Goal: Task Accomplishment & Management: Complete application form

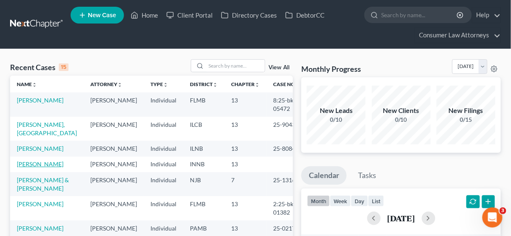
click at [42, 168] on link "[PERSON_NAME]" at bounding box center [40, 164] width 47 height 7
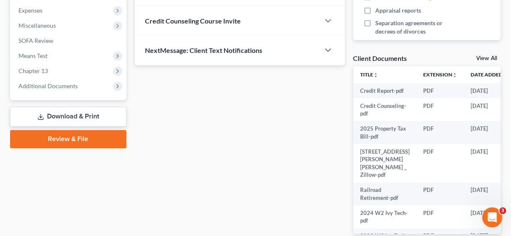
scroll to position [303, 0]
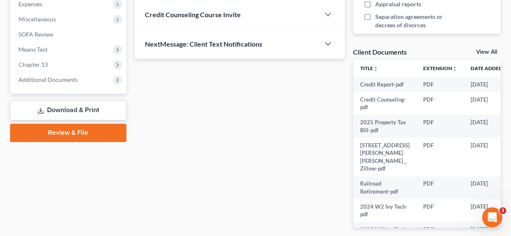
click at [83, 111] on link "Download & Print" at bounding box center [68, 111] width 116 height 20
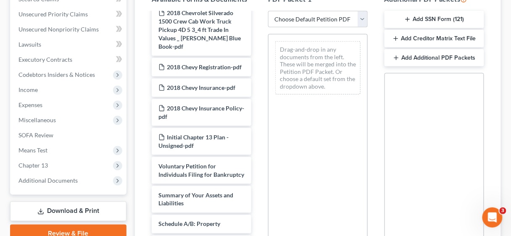
scroll to position [572, 0]
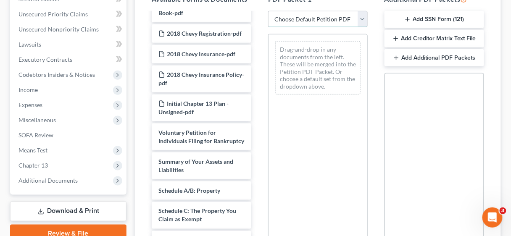
click at [364, 18] on select "Choose Default Petition PDF Packet Complete Bankruptcy Petition (all forms and …" at bounding box center [318, 19] width 100 height 17
click at [322, 148] on div "Drag-and-drop in any documents from the left. These will be merged into the Pet…" at bounding box center [318, 149] width 100 height 231
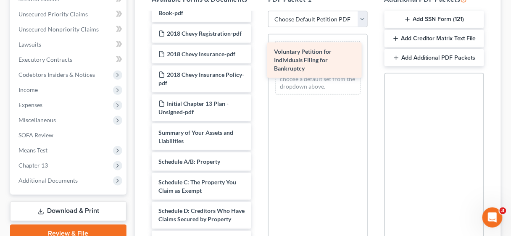
drag, startPoint x: 195, startPoint y: 137, endPoint x: 311, endPoint y: 66, distance: 136.1
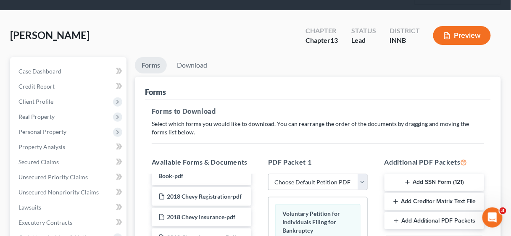
scroll to position [34, 0]
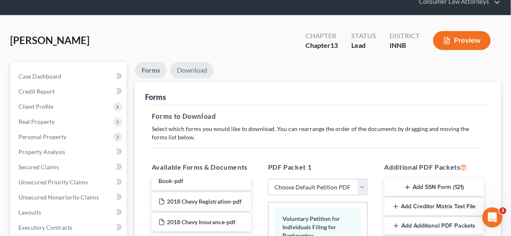
click at [195, 70] on link "Download" at bounding box center [192, 70] width 44 height 16
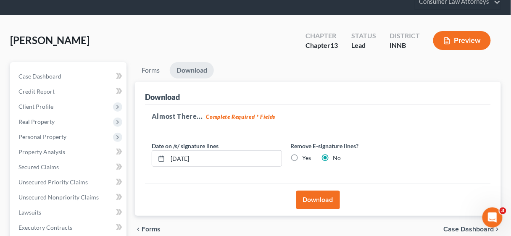
click at [302, 158] on label "Yes" at bounding box center [306, 158] width 9 height 8
click at [306, 158] on input "Yes" at bounding box center [308, 156] width 5 height 5
radio input "true"
radio input "false"
click at [322, 200] on button "Download" at bounding box center [318, 200] width 44 height 18
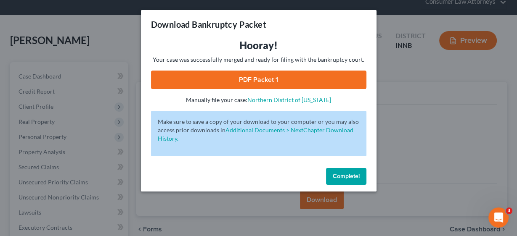
click at [350, 175] on span "Complete!" at bounding box center [346, 176] width 27 height 7
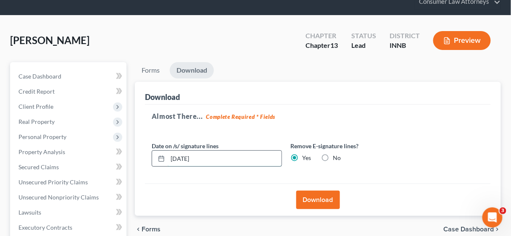
click at [185, 157] on input "[DATE]" at bounding box center [225, 159] width 114 height 16
type input "[DATE]"
click at [322, 198] on button "Download" at bounding box center [318, 200] width 44 height 18
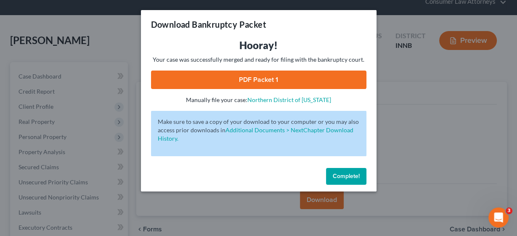
click at [263, 81] on link "PDF Packet 1" at bounding box center [258, 80] width 215 height 18
click at [356, 174] on span "Complete!" at bounding box center [346, 176] width 27 height 7
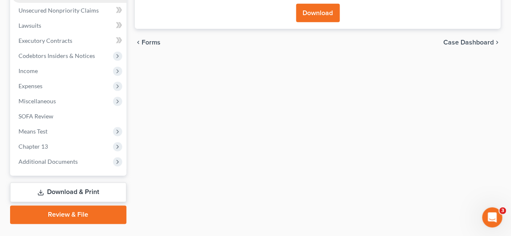
scroll to position [239, 0]
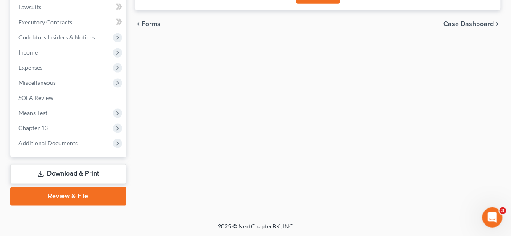
click at [67, 176] on link "Download & Print" at bounding box center [68, 174] width 116 height 20
click at [72, 197] on link "Review & File" at bounding box center [68, 196] width 116 height 18
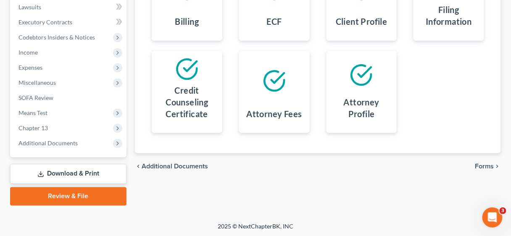
click at [84, 166] on link "Download & Print" at bounding box center [68, 174] width 116 height 20
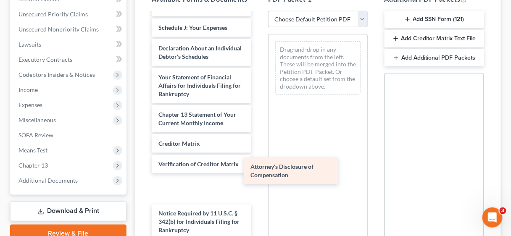
scroll to position [900, 0]
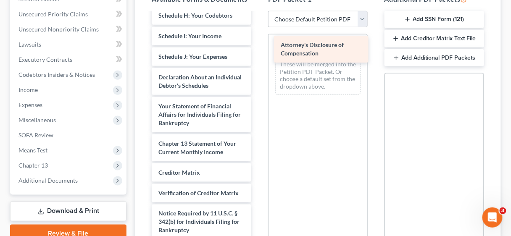
drag, startPoint x: 190, startPoint y: 221, endPoint x: 313, endPoint y: 45, distance: 214.4
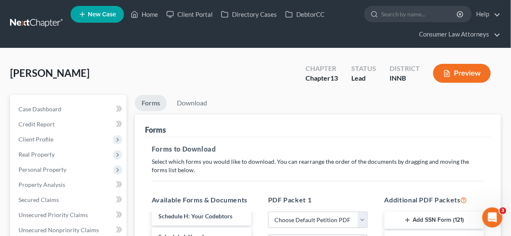
scroll to position [0, 0]
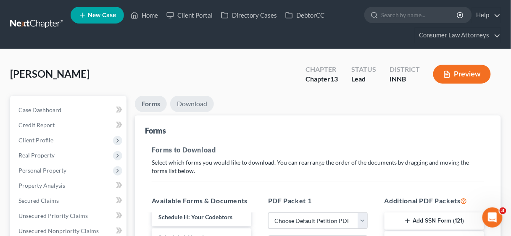
click at [191, 103] on link "Download" at bounding box center [192, 104] width 44 height 16
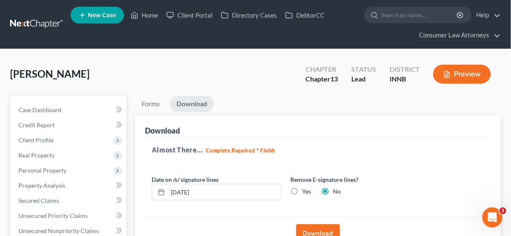
click at [302, 191] on label "Yes" at bounding box center [306, 191] width 9 height 8
click at [306, 191] on input "Yes" at bounding box center [308, 189] width 5 height 5
radio input "true"
radio input "false"
click at [318, 227] on button "Download" at bounding box center [318, 233] width 44 height 18
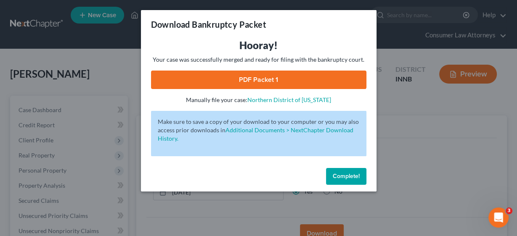
click at [346, 179] on span "Complete!" at bounding box center [346, 176] width 27 height 7
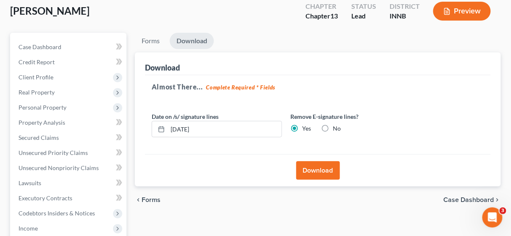
scroll to position [67, 0]
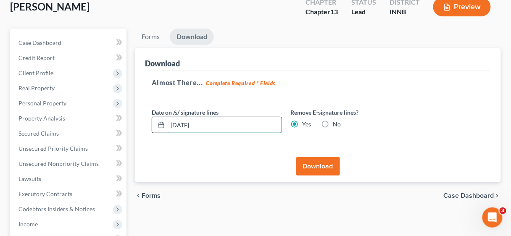
click at [185, 121] on input "[DATE]" at bounding box center [225, 125] width 114 height 16
type input "[DATE]"
click at [315, 164] on button "Download" at bounding box center [318, 166] width 44 height 18
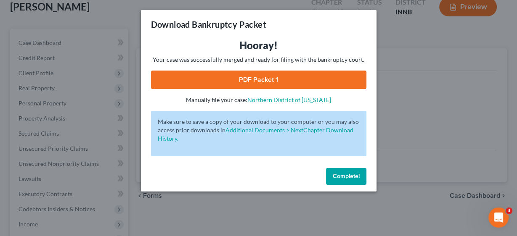
click at [280, 78] on link "PDF Packet 1" at bounding box center [258, 80] width 215 height 18
click at [358, 174] on span "Complete!" at bounding box center [346, 176] width 27 height 7
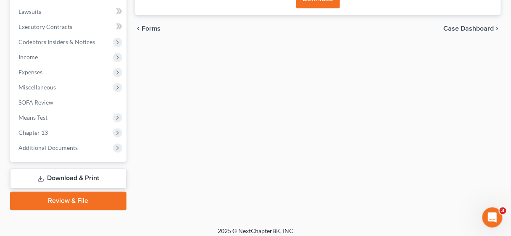
scroll to position [239, 0]
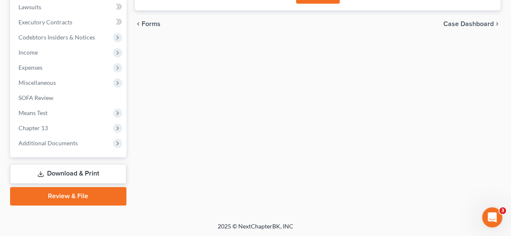
click at [62, 174] on link "Download & Print" at bounding box center [68, 174] width 116 height 20
click at [67, 203] on link "Review & File" at bounding box center [68, 196] width 116 height 18
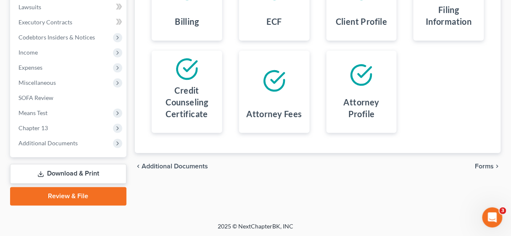
click at [74, 174] on link "Download & Print" at bounding box center [68, 174] width 116 height 20
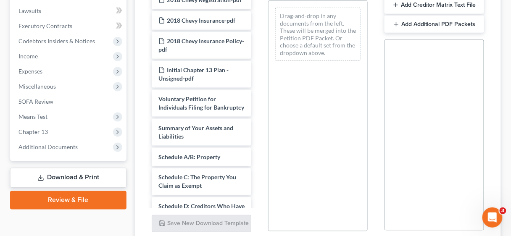
scroll to position [605, 0]
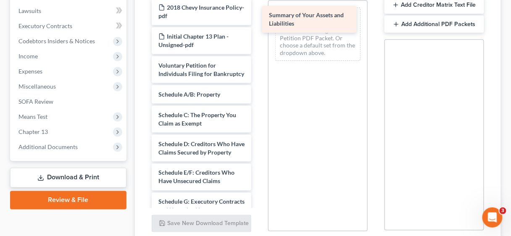
drag, startPoint x: 199, startPoint y: 93, endPoint x: 309, endPoint y: 15, distance: 135.7
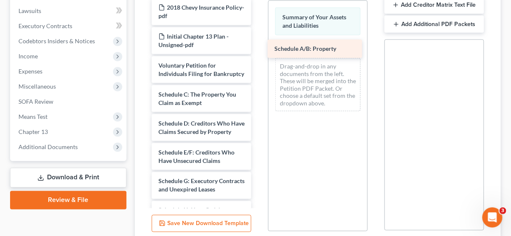
drag, startPoint x: 196, startPoint y: 92, endPoint x: 313, endPoint y: 45, distance: 125.8
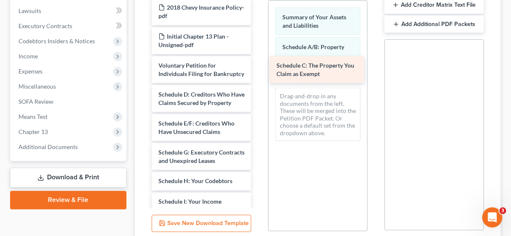
drag, startPoint x: 199, startPoint y: 93, endPoint x: 317, endPoint y: 65, distance: 121.4
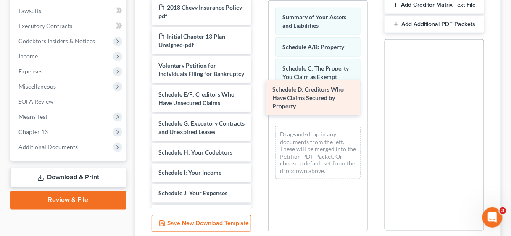
drag, startPoint x: 191, startPoint y: 103, endPoint x: 305, endPoint y: 99, distance: 114.0
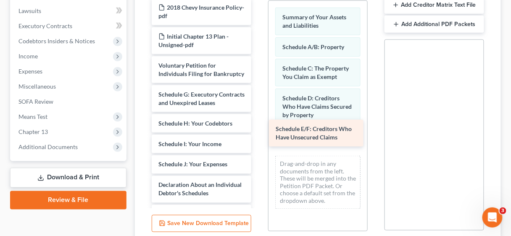
drag, startPoint x: 198, startPoint y: 98, endPoint x: 315, endPoint y: 133, distance: 122.5
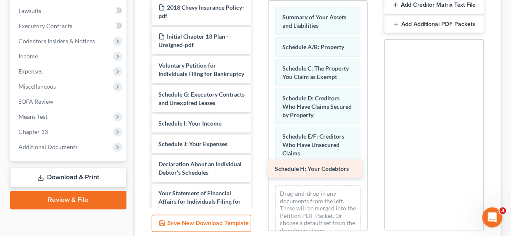
drag, startPoint x: 200, startPoint y: 129, endPoint x: 316, endPoint y: 167, distance: 122.4
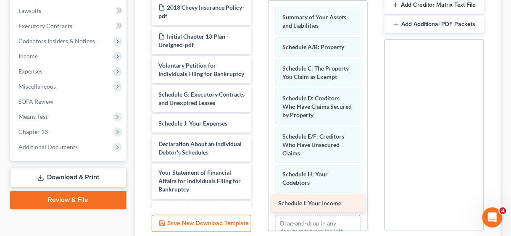
drag, startPoint x: 215, startPoint y: 131, endPoint x: 334, endPoint y: 202, distance: 138.8
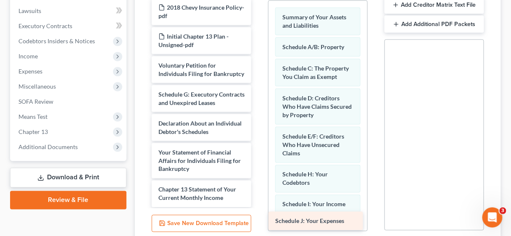
drag, startPoint x: 219, startPoint y: 130, endPoint x: 336, endPoint y: 220, distance: 147.5
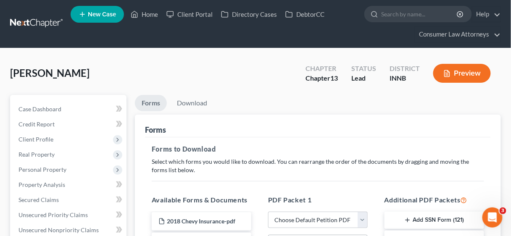
scroll to position [0, 0]
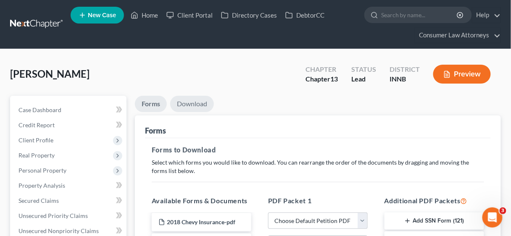
click at [196, 105] on link "Download" at bounding box center [192, 104] width 44 height 16
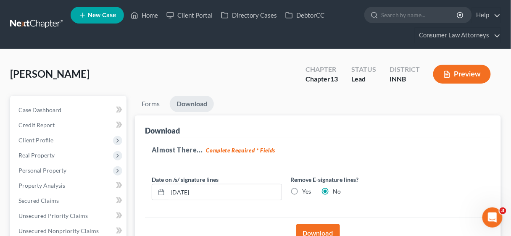
click at [322, 232] on button "Download" at bounding box center [318, 233] width 44 height 18
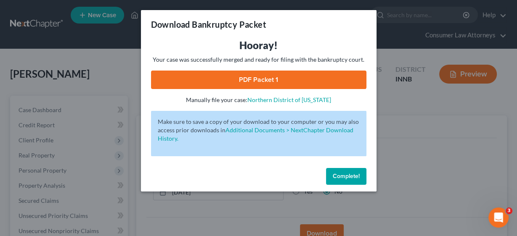
click at [259, 80] on link "PDF Packet 1" at bounding box center [258, 80] width 215 height 18
click at [350, 176] on span "Complete!" at bounding box center [346, 176] width 27 height 7
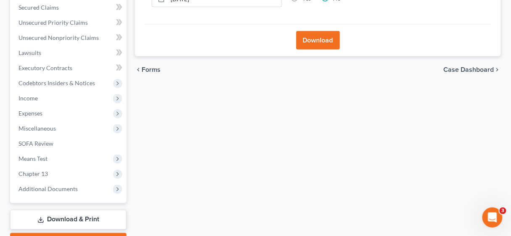
scroll to position [239, 0]
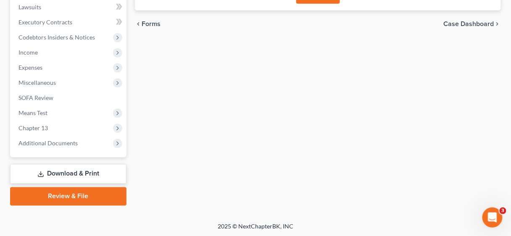
click at [79, 196] on link "Review & File" at bounding box center [68, 196] width 116 height 18
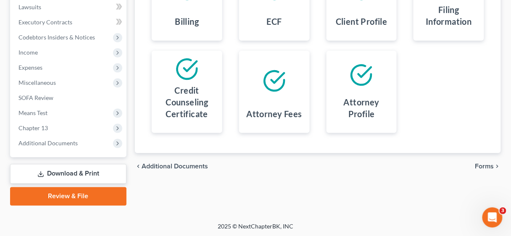
click at [85, 172] on link "Download & Print" at bounding box center [68, 174] width 116 height 20
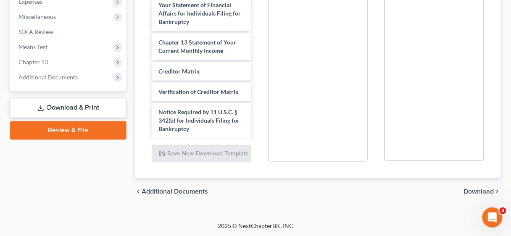
scroll to position [862, 0]
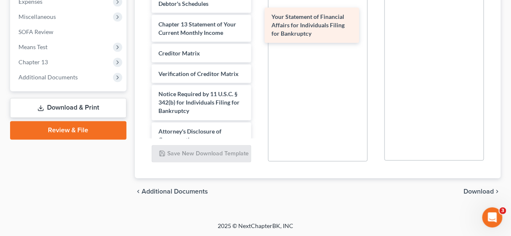
drag, startPoint x: 196, startPoint y: 49, endPoint x: 309, endPoint y: 26, distance: 115.4
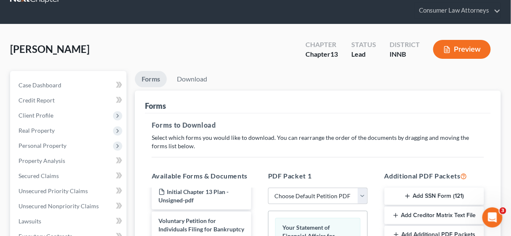
scroll to position [3, 0]
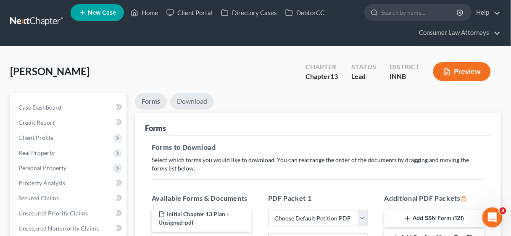
click at [191, 101] on link "Download" at bounding box center [192, 101] width 44 height 16
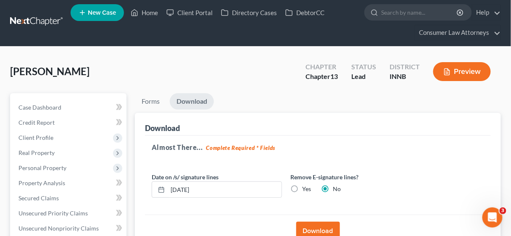
click at [302, 190] on label "Yes" at bounding box center [306, 189] width 9 height 8
click at [306, 190] on input "Yes" at bounding box center [308, 187] width 5 height 5
radio input "true"
radio input "false"
click at [320, 226] on button "Download" at bounding box center [318, 231] width 44 height 18
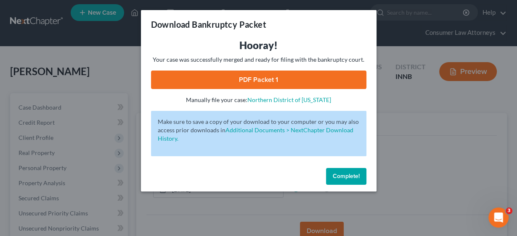
click at [255, 82] on link "PDF Packet 1" at bounding box center [258, 80] width 215 height 18
click at [348, 175] on span "Complete!" at bounding box center [346, 176] width 27 height 7
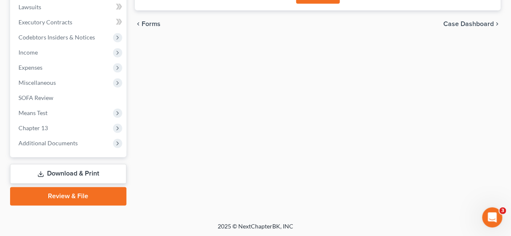
click at [101, 195] on link "Review & File" at bounding box center [68, 196] width 116 height 18
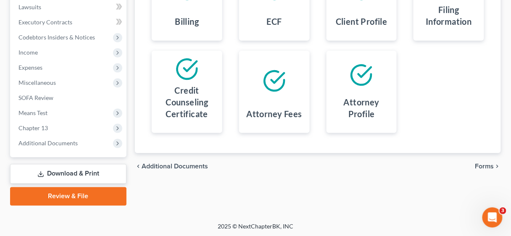
click at [98, 172] on link "Download & Print" at bounding box center [68, 174] width 116 height 20
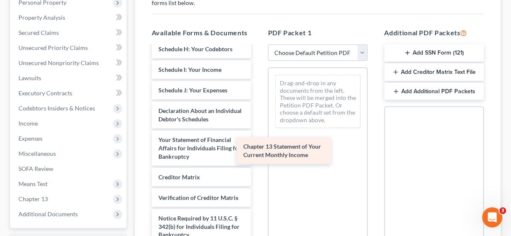
scroll to position [900, 0]
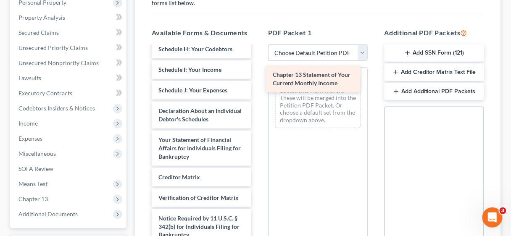
drag, startPoint x: 208, startPoint y: 170, endPoint x: 322, endPoint y: 76, distance: 148.1
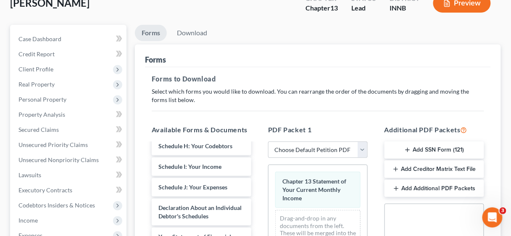
scroll to position [34, 0]
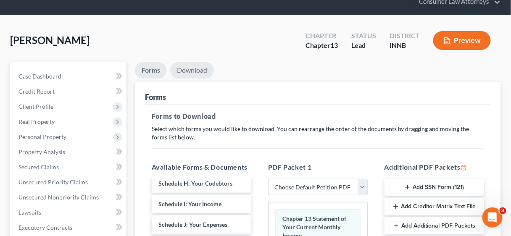
click at [193, 69] on link "Download" at bounding box center [192, 70] width 44 height 16
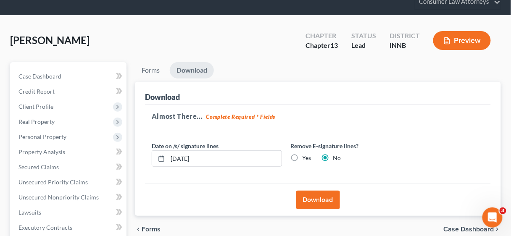
click at [302, 156] on label "Yes" at bounding box center [306, 158] width 9 height 8
click at [306, 156] on input "Yes" at bounding box center [308, 156] width 5 height 5
radio input "true"
radio input "false"
click at [320, 202] on button "Download" at bounding box center [318, 200] width 44 height 18
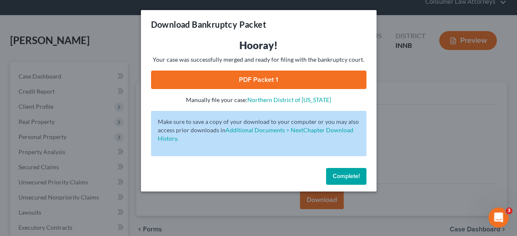
click at [253, 82] on link "PDF Packet 1" at bounding box center [258, 80] width 215 height 18
click at [354, 174] on span "Complete!" at bounding box center [346, 176] width 27 height 7
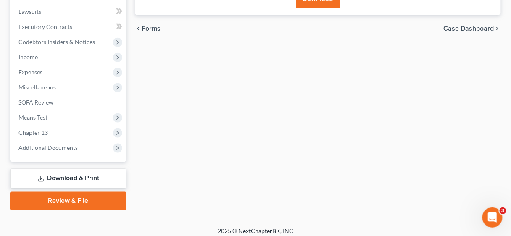
scroll to position [235, 0]
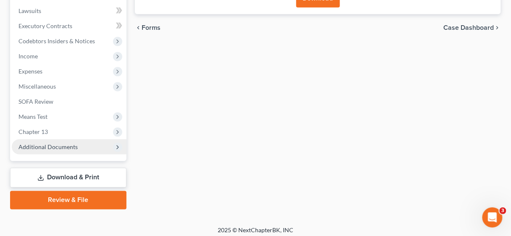
click at [63, 148] on span "Additional Documents" at bounding box center [47, 146] width 59 height 7
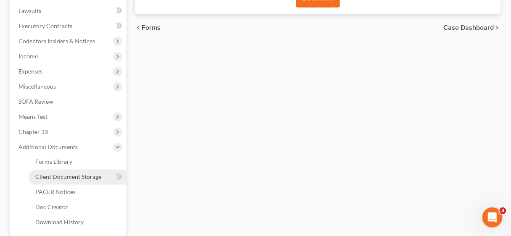
click at [87, 174] on span "Client Document Storage" at bounding box center [68, 177] width 66 height 7
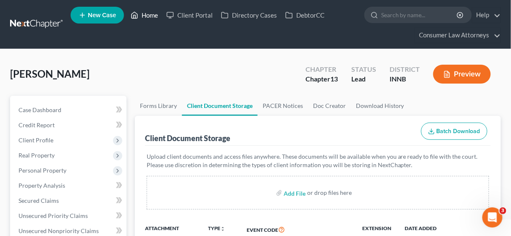
click at [153, 13] on link "Home" at bounding box center [145, 15] width 36 height 15
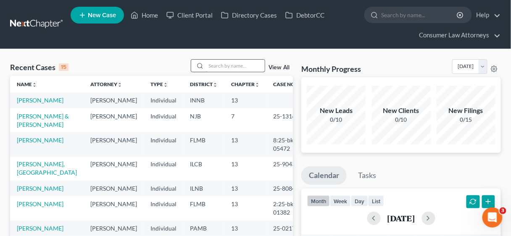
click at [219, 66] on input "search" at bounding box center [235, 66] width 59 height 12
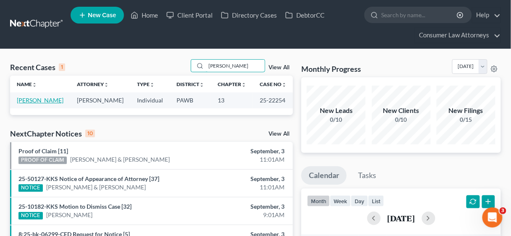
type input "[PERSON_NAME]"
click at [34, 97] on link "[PERSON_NAME]" at bounding box center [40, 100] width 47 height 7
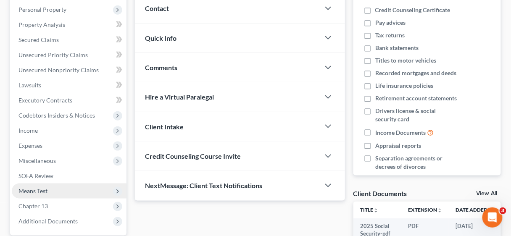
scroll to position [168, 0]
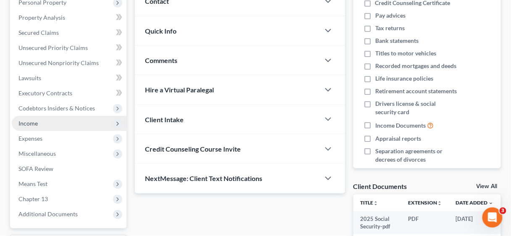
click at [29, 123] on span "Income" at bounding box center [27, 123] width 19 height 7
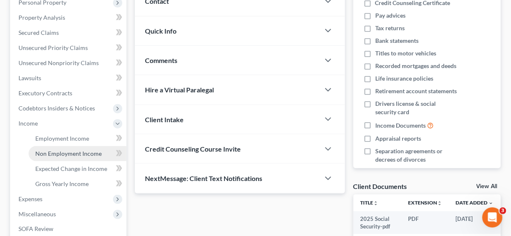
click at [61, 154] on span "Non Employment Income" at bounding box center [68, 153] width 66 height 7
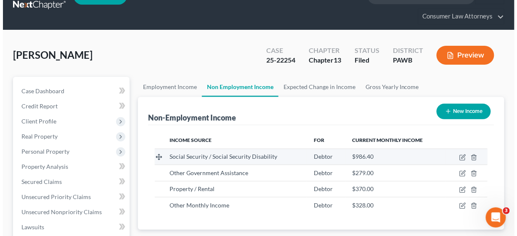
scroll to position [67, 0]
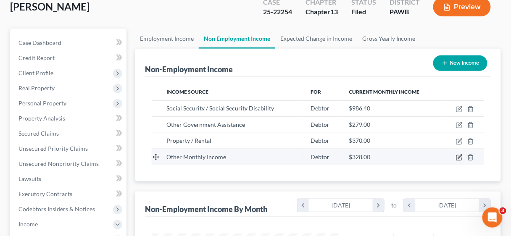
click at [458, 156] on icon "button" at bounding box center [459, 157] width 7 height 7
select select "13"
select select "0"
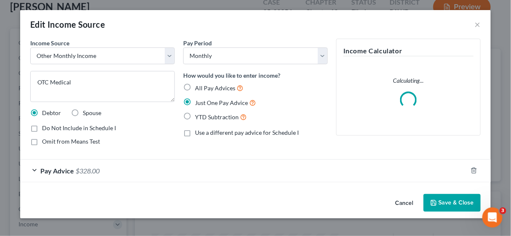
scroll to position [149, 206]
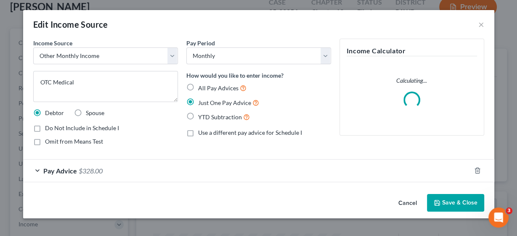
click at [456, 201] on button "Save & Close" at bounding box center [455, 203] width 57 height 18
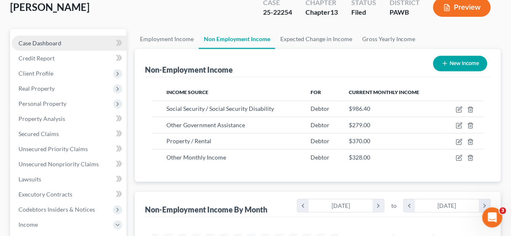
scroll to position [0, 0]
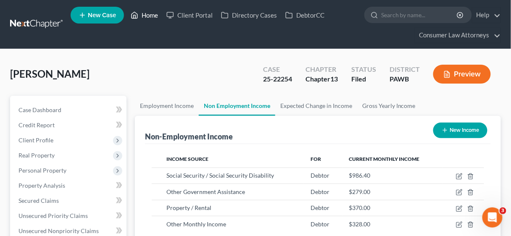
click at [155, 15] on link "Home" at bounding box center [145, 15] width 36 height 15
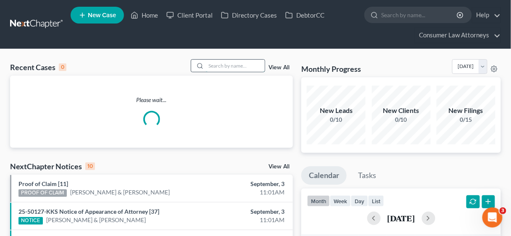
click at [213, 65] on input "search" at bounding box center [235, 66] width 59 height 12
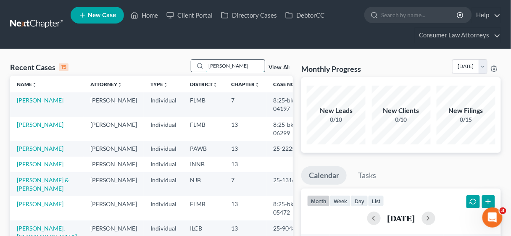
type input "[PERSON_NAME]"
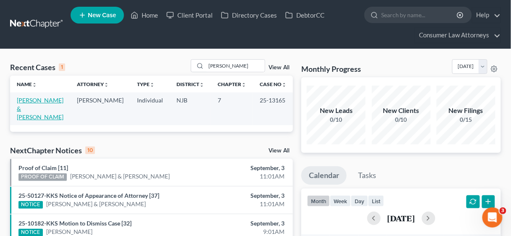
click at [37, 100] on link "[PERSON_NAME] & [PERSON_NAME]" at bounding box center [40, 109] width 47 height 24
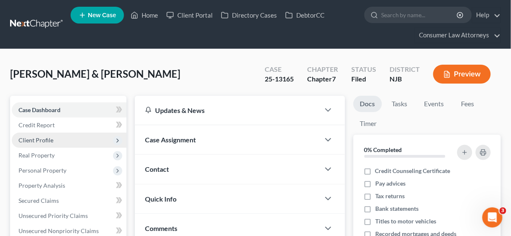
click at [47, 139] on span "Client Profile" at bounding box center [35, 140] width 35 height 7
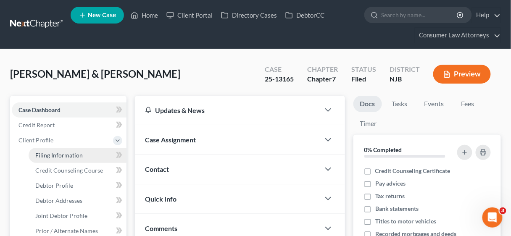
click at [63, 153] on span "Filing Information" at bounding box center [59, 155] width 48 height 7
select select "1"
select select "0"
select select "21"
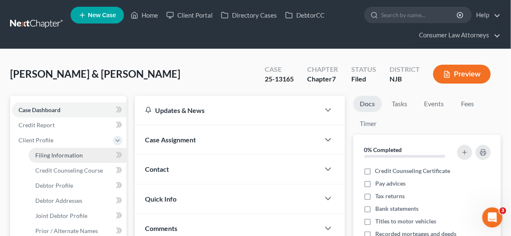
select select "2"
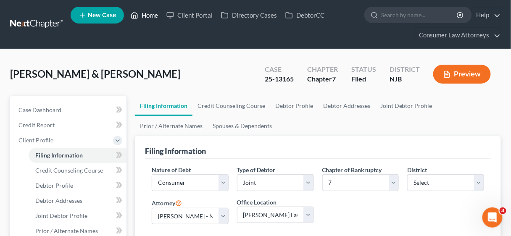
click at [152, 15] on link "Home" at bounding box center [145, 15] width 36 height 15
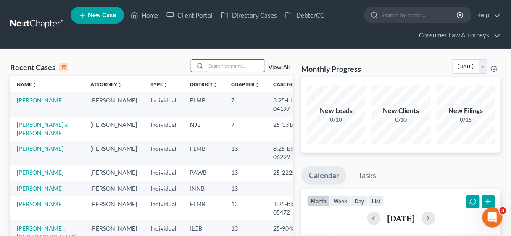
click at [219, 64] on input "search" at bounding box center [235, 66] width 59 height 12
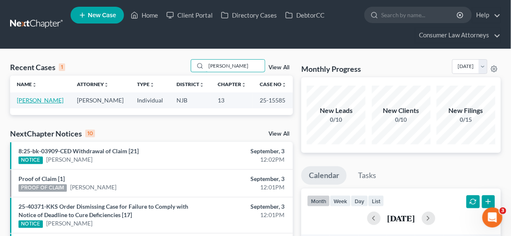
type input "[PERSON_NAME]"
click at [27, 101] on link "[PERSON_NAME]" at bounding box center [40, 100] width 47 height 7
select select "21"
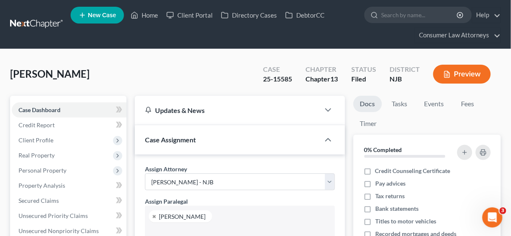
select select "23981"
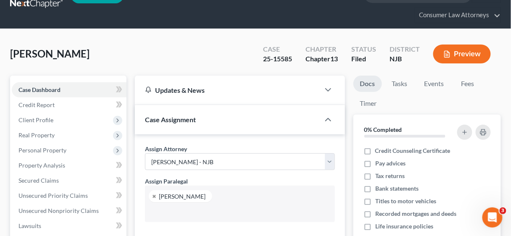
scroll to position [67, 0]
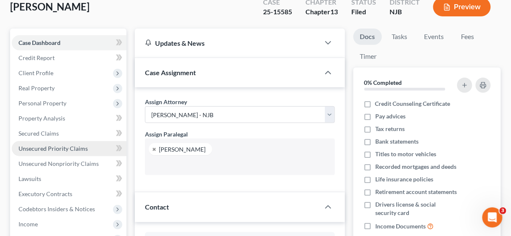
click at [50, 148] on span "Unsecured Priority Claims" at bounding box center [52, 148] width 69 height 7
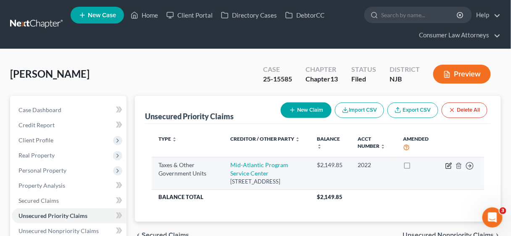
click at [449, 164] on icon "button" at bounding box center [449, 166] width 7 height 7
select select "0"
select select "39"
select select "0"
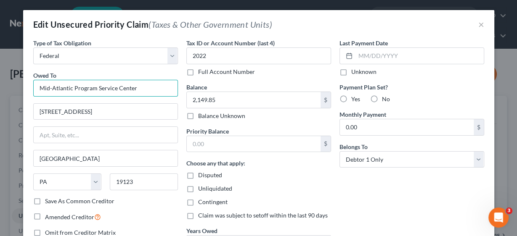
drag, startPoint x: 148, startPoint y: 89, endPoint x: 32, endPoint y: 84, distance: 116.1
click at [33, 84] on input "Mid-Atlantic Program Service Center" at bounding box center [105, 88] width 145 height 17
type input "Social Security Administration"
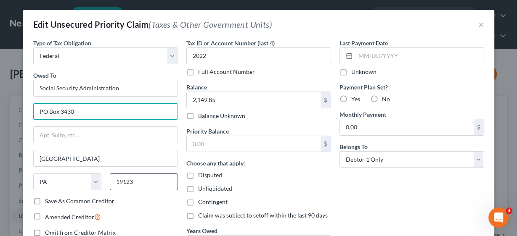
type input "PO Box 3430"
drag, startPoint x: 135, startPoint y: 180, endPoint x: 111, endPoint y: 179, distance: 24.4
click at [111, 179] on input "19123" at bounding box center [144, 182] width 68 height 17
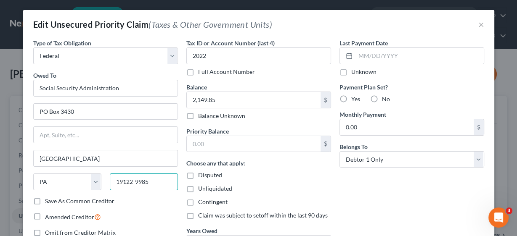
type input "19122-9985"
click at [124, 203] on div "Save As Common Creditor" at bounding box center [105, 201] width 145 height 8
click at [118, 203] on div "Save As Common Creditor" at bounding box center [105, 201] width 145 height 8
click at [45, 201] on label "Save As Common Creditor" at bounding box center [79, 201] width 69 height 8
click at [48, 201] on input "Save As Common Creditor" at bounding box center [50, 199] width 5 height 5
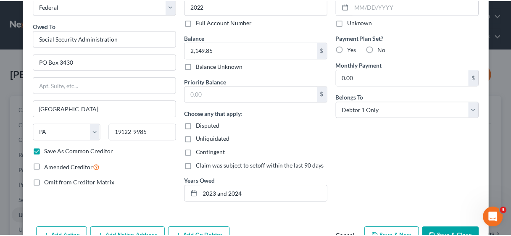
scroll to position [67, 0]
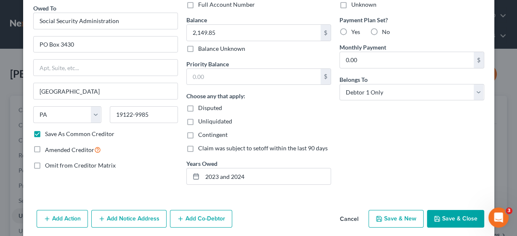
click at [457, 215] on button "Save & Close" at bounding box center [455, 219] width 57 height 18
checkbox input "false"
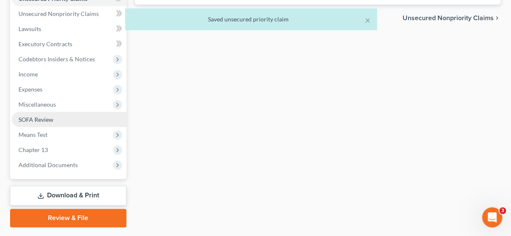
scroll to position [235, 0]
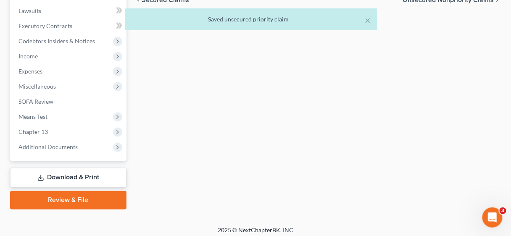
click at [80, 175] on link "Download & Print" at bounding box center [68, 178] width 116 height 20
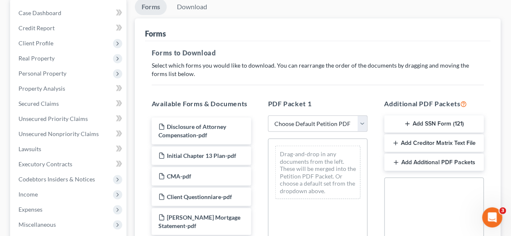
scroll to position [101, 0]
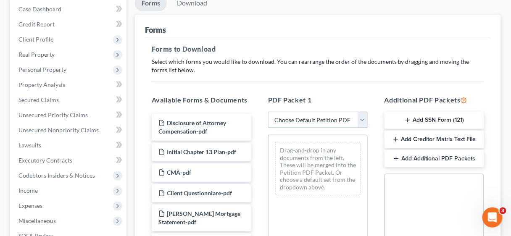
click at [364, 119] on select "Choose Default Petition PDF Packet Complete Bankruptcy Petition (all forms and …" at bounding box center [318, 120] width 100 height 17
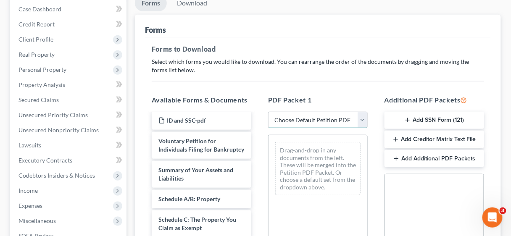
scroll to position [572, 0]
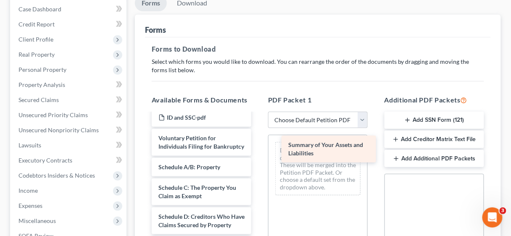
drag, startPoint x: 203, startPoint y: 176, endPoint x: 333, endPoint y: 146, distance: 133.3
click at [258, 146] on div "Summary of Your Assets and Liabilities Disclosure of Attorney Compensation-pdf …" at bounding box center [201, 49] width 113 height 1015
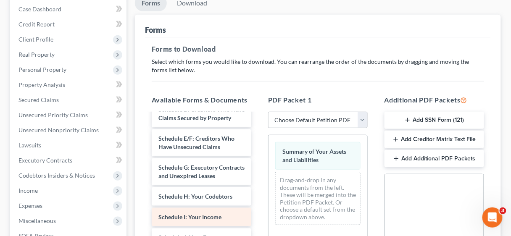
scroll to position [673, 0]
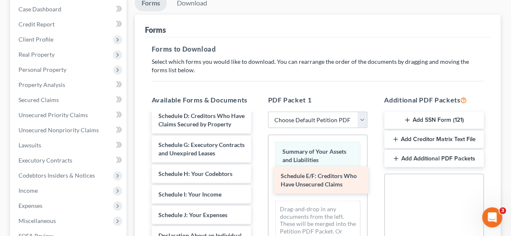
drag, startPoint x: 197, startPoint y: 163, endPoint x: 319, endPoint y: 178, distance: 123.3
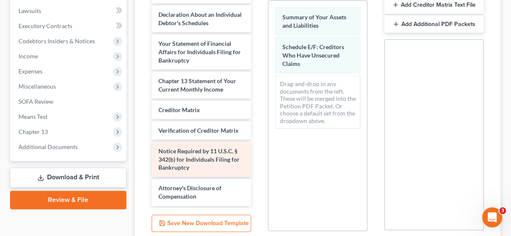
scroll to position [717, 0]
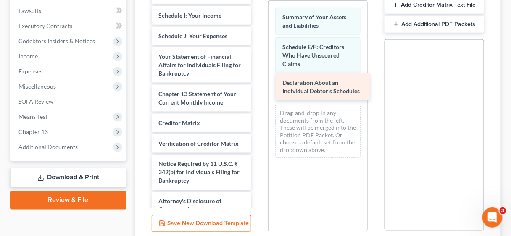
drag, startPoint x: 181, startPoint y: 87, endPoint x: 305, endPoint y: 89, distance: 124.0
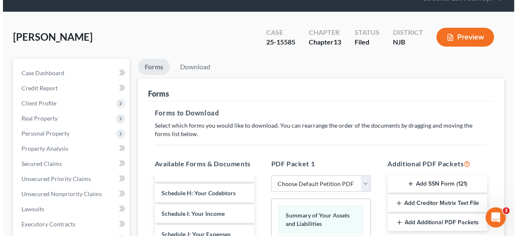
scroll to position [34, 0]
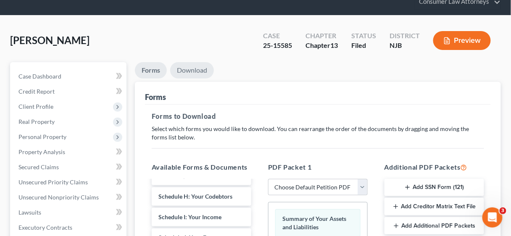
click at [193, 69] on link "Download" at bounding box center [192, 70] width 44 height 16
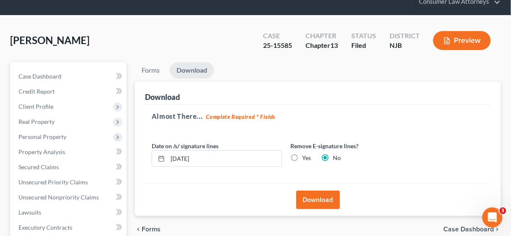
click at [319, 198] on button "Download" at bounding box center [318, 200] width 44 height 18
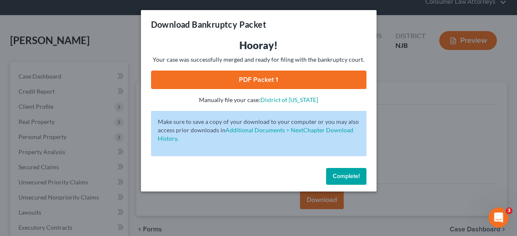
click at [282, 83] on link "PDF Packet 1" at bounding box center [258, 80] width 215 height 18
